Goal: Information Seeking & Learning: Learn about a topic

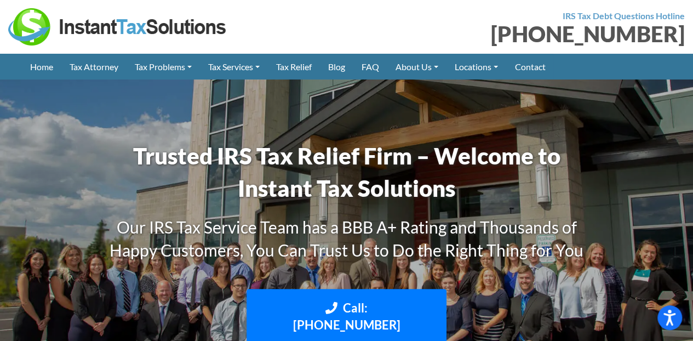
click at [501, 68] on link "Locations" at bounding box center [476, 67] width 60 height 26
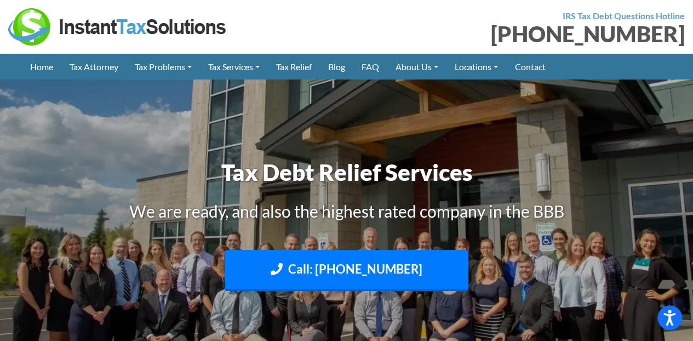
click at [112, 70] on link "Tax Attorney" at bounding box center [93, 67] width 65 height 26
